Goal: Obtain resource: Download file/media

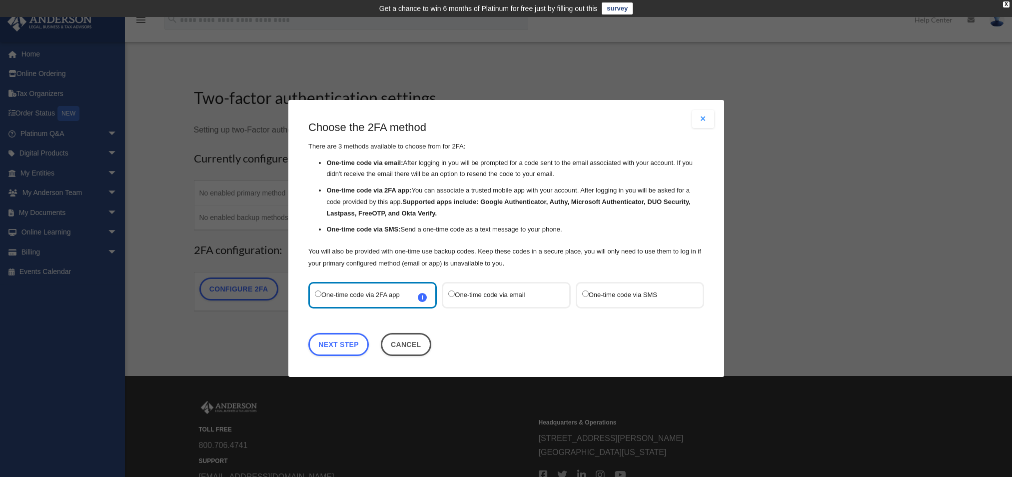
click at [647, 295] on label "One-time code via SMS" at bounding box center [634, 294] width 105 height 13
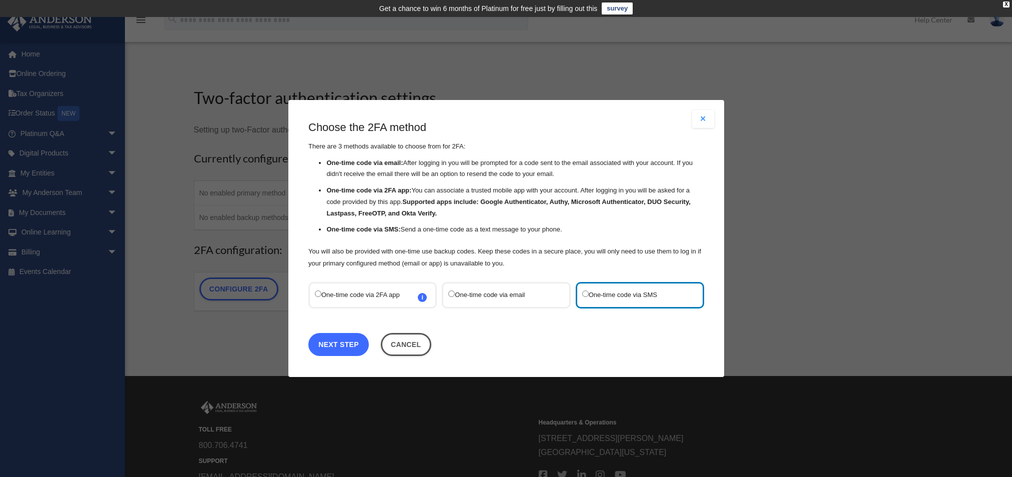
click at [345, 346] on link "Next Step" at bounding box center [338, 344] width 60 height 23
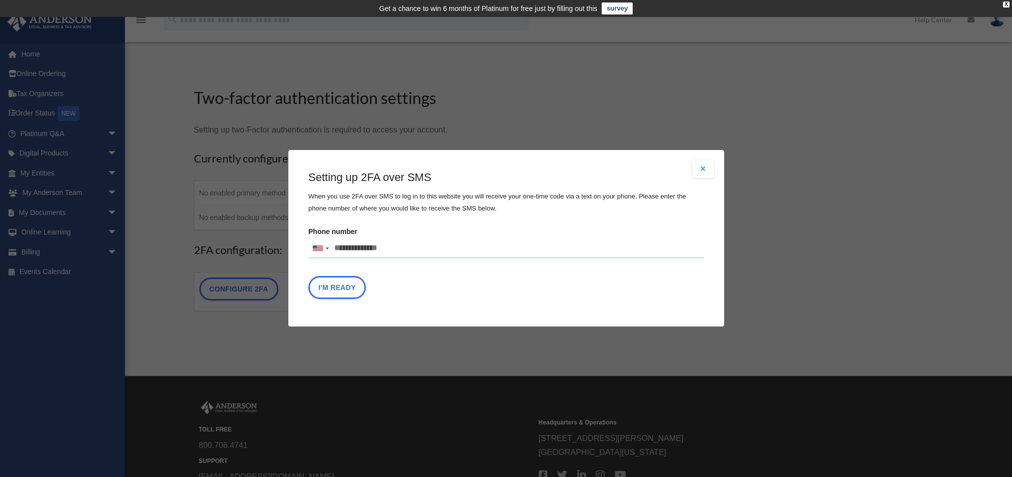
click at [361, 246] on input "Phone number [GEOGRAPHIC_DATA] +1 [GEOGRAPHIC_DATA] +44 [GEOGRAPHIC_DATA] (‫[GE…" at bounding box center [506, 248] width 396 height 20
type input "**********"
click at [349, 290] on button "I'm Ready" at bounding box center [336, 287] width 57 height 23
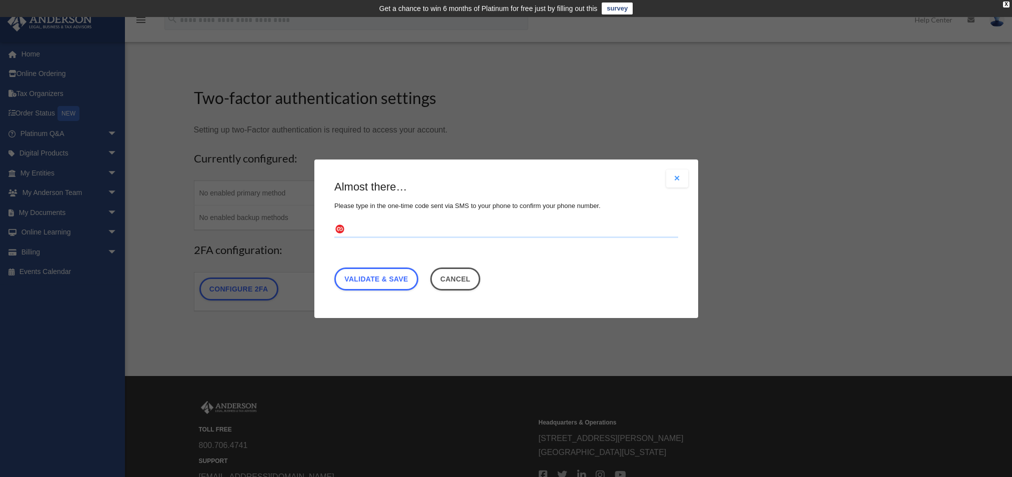
drag, startPoint x: 349, startPoint y: 227, endPoint x: 360, endPoint y: 229, distance: 10.6
click at [349, 227] on input "text" at bounding box center [506, 229] width 344 height 16
type input "******"
click at [388, 280] on link "Validate & Save" at bounding box center [376, 278] width 84 height 23
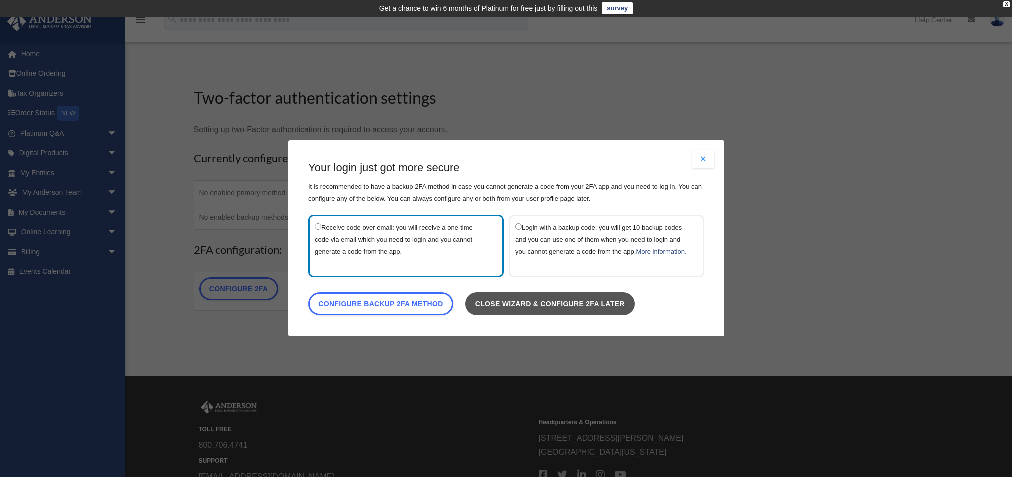
click at [551, 310] on link "Close wizard & configure 2FA later" at bounding box center [549, 303] width 169 height 23
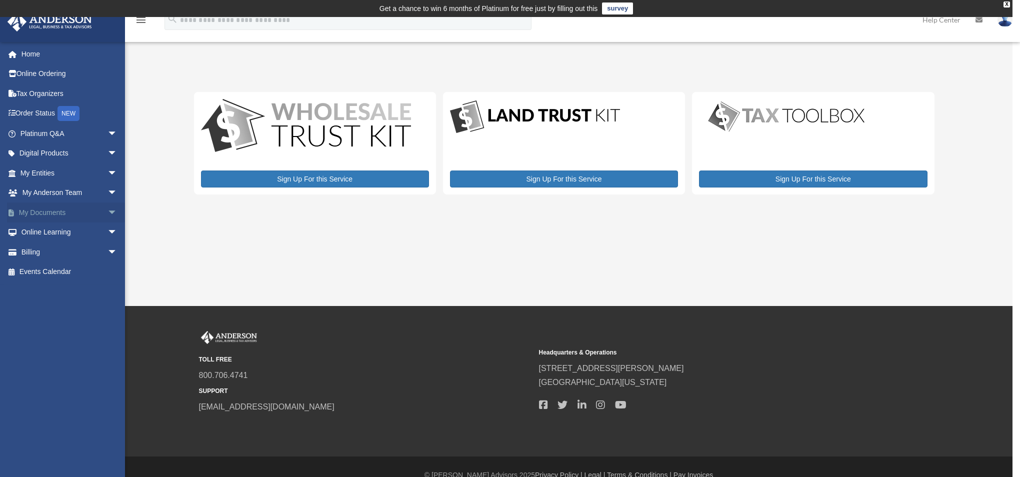
click at [47, 214] on link "My Documents arrow_drop_down" at bounding box center [69, 212] width 125 height 20
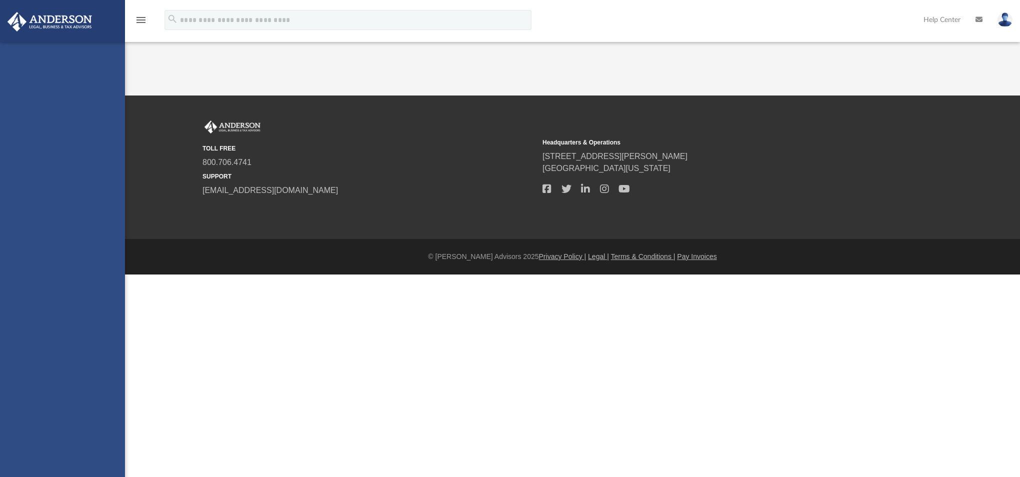
click at [104, 211] on div "[EMAIL_ADDRESS][DOMAIN_NAME] Sign Out [EMAIL_ADDRESS][DOMAIN_NAME] Home Online …" at bounding box center [62, 280] width 125 height 477
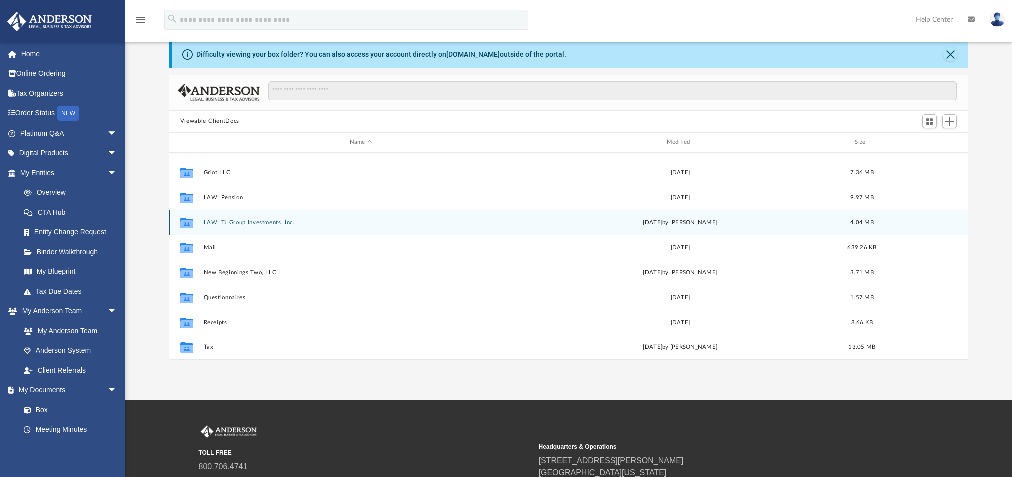
scroll to position [49, 0]
click at [219, 223] on button "LAW: TJ Group Investments, Inc." at bounding box center [360, 221] width 315 height 6
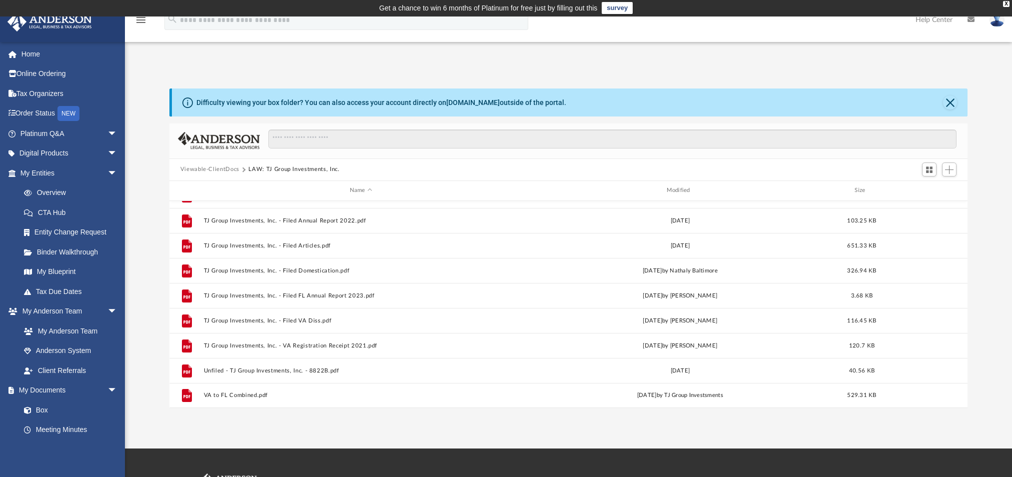
scroll to position [0, 0]
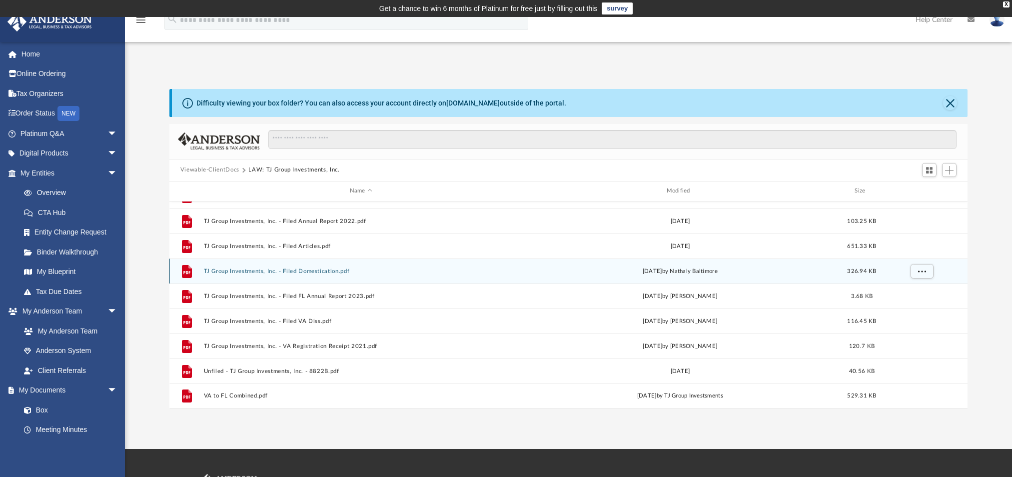
click at [277, 271] on button "TJ Group Investments, Inc. - Filed Domestication.pdf" at bounding box center [360, 270] width 315 height 6
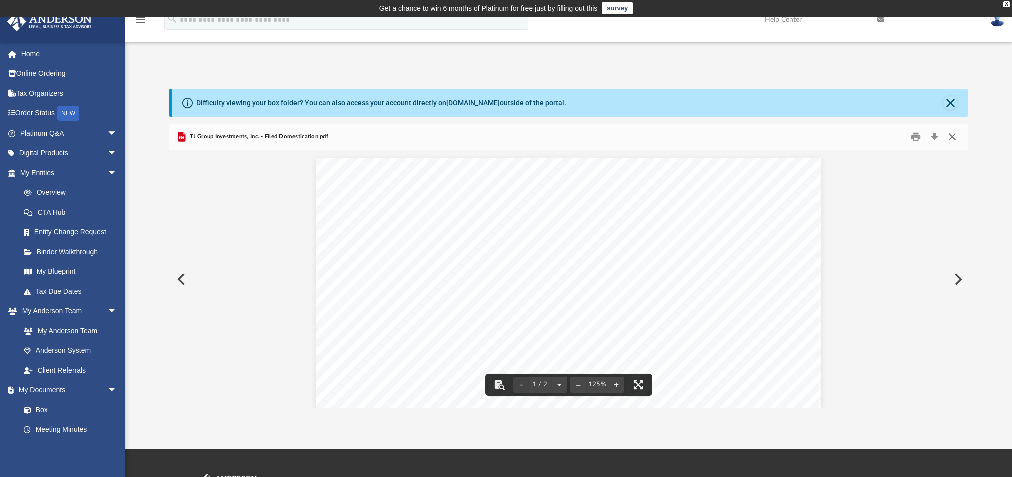
click at [951, 137] on button "Close" at bounding box center [952, 136] width 18 height 15
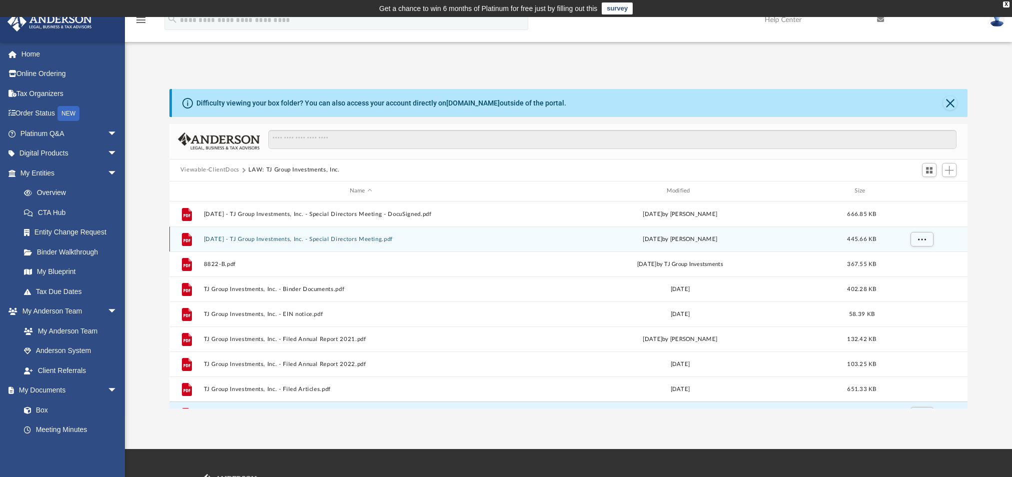
click at [354, 240] on button "2021.11.26 - TJ Group Investments, Inc. - Special Directors Meeting.pdf" at bounding box center [360, 238] width 315 height 6
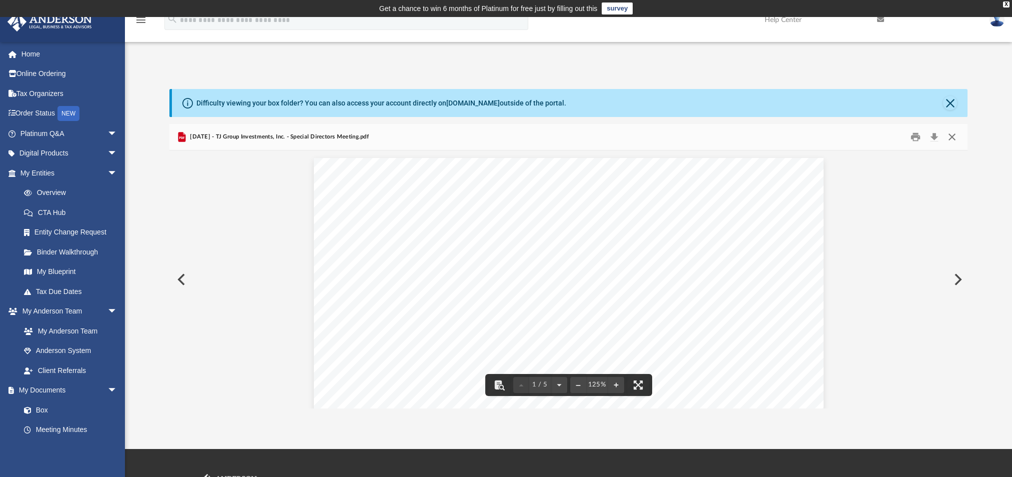
click at [954, 138] on button "Close" at bounding box center [952, 136] width 18 height 15
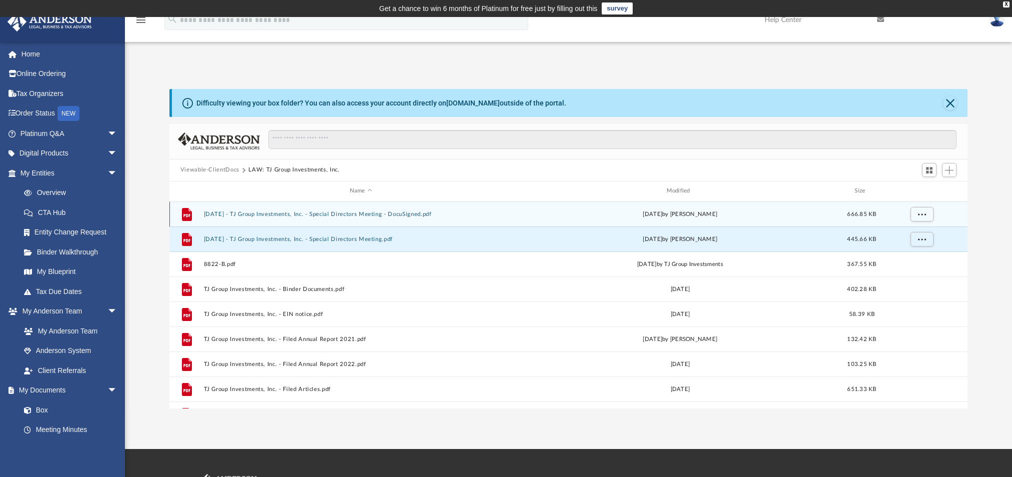
click at [381, 214] on button "2021.11.26 - TJ Group Investments, Inc. - Special Directors Meeting - DocuSigne…" at bounding box center [360, 213] width 315 height 6
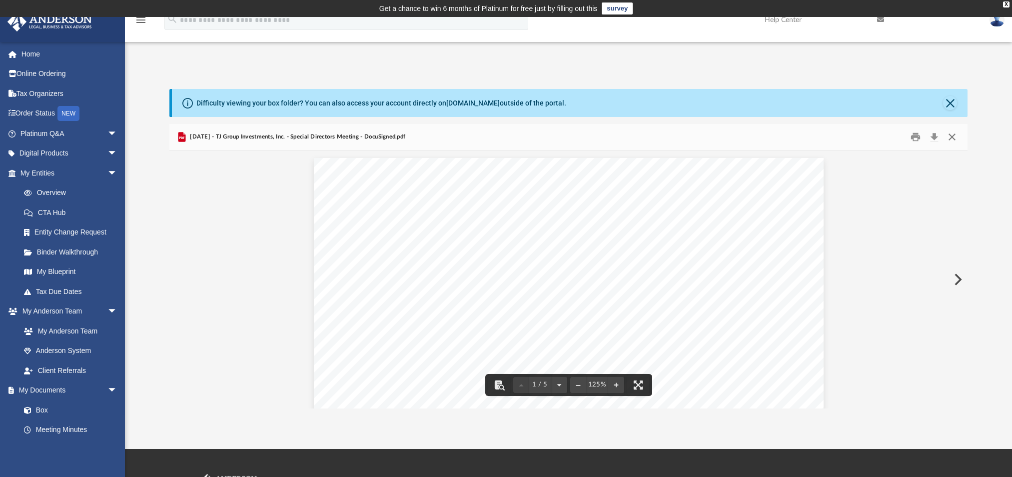
drag, startPoint x: 950, startPoint y: 137, endPoint x: 945, endPoint y: 134, distance: 5.4
click at [950, 136] on button "Close" at bounding box center [952, 136] width 18 height 15
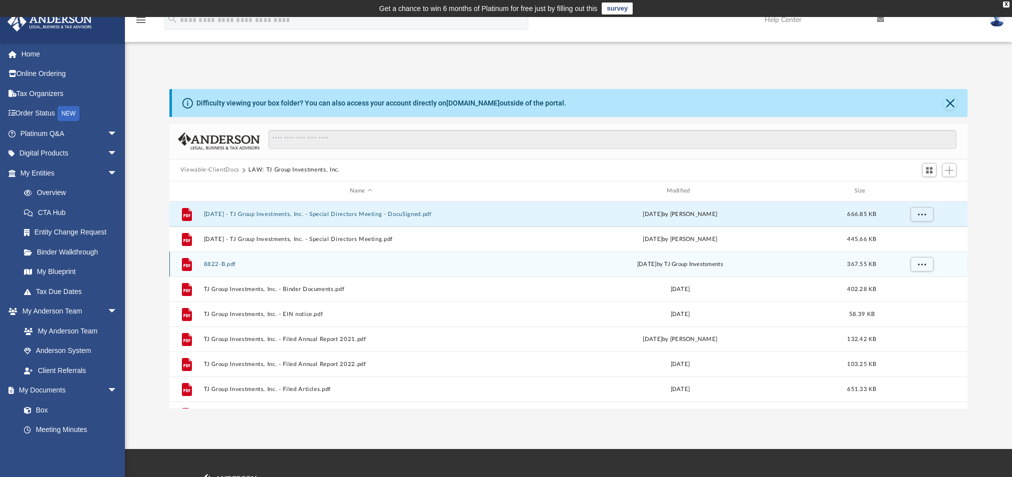
click at [208, 266] on button "8822-B.pdf" at bounding box center [360, 263] width 315 height 6
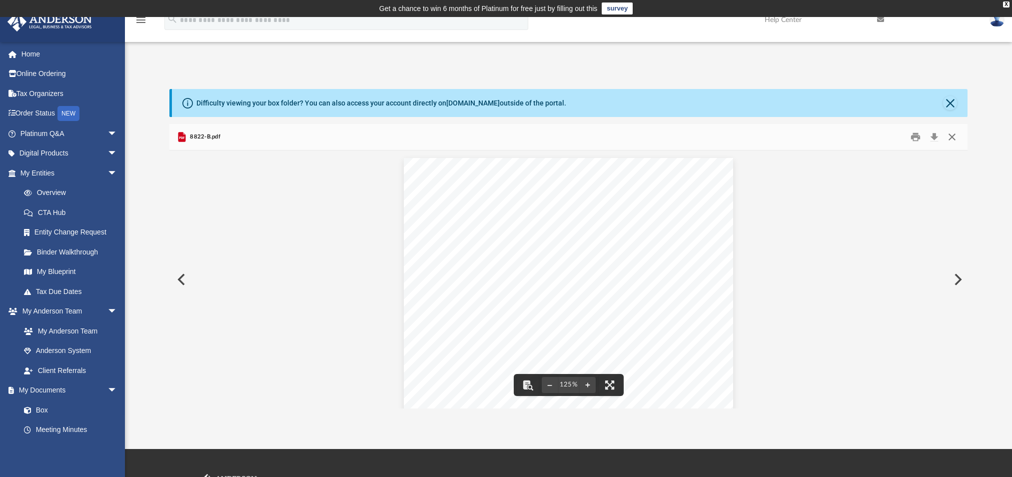
click at [954, 136] on button "Close" at bounding box center [952, 136] width 18 height 15
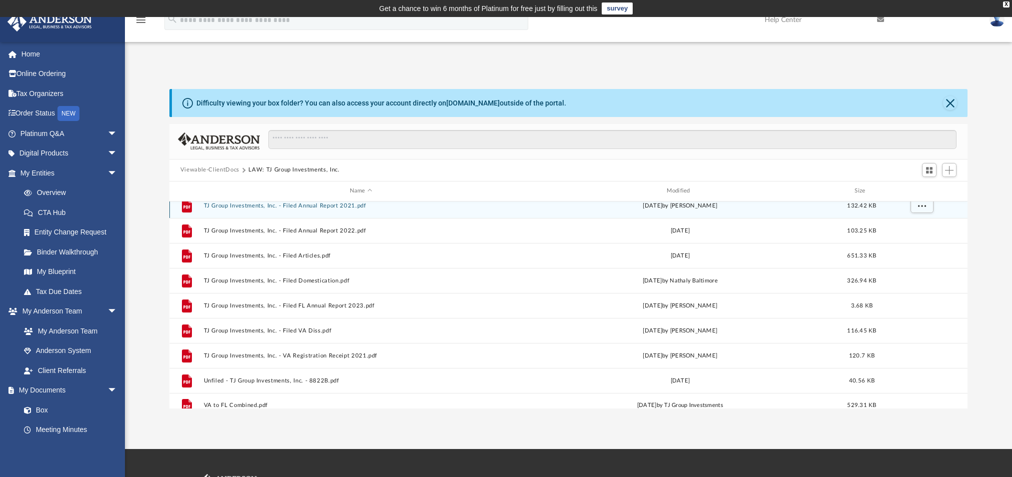
scroll to position [143, 0]
